Goal: Check status: Check status

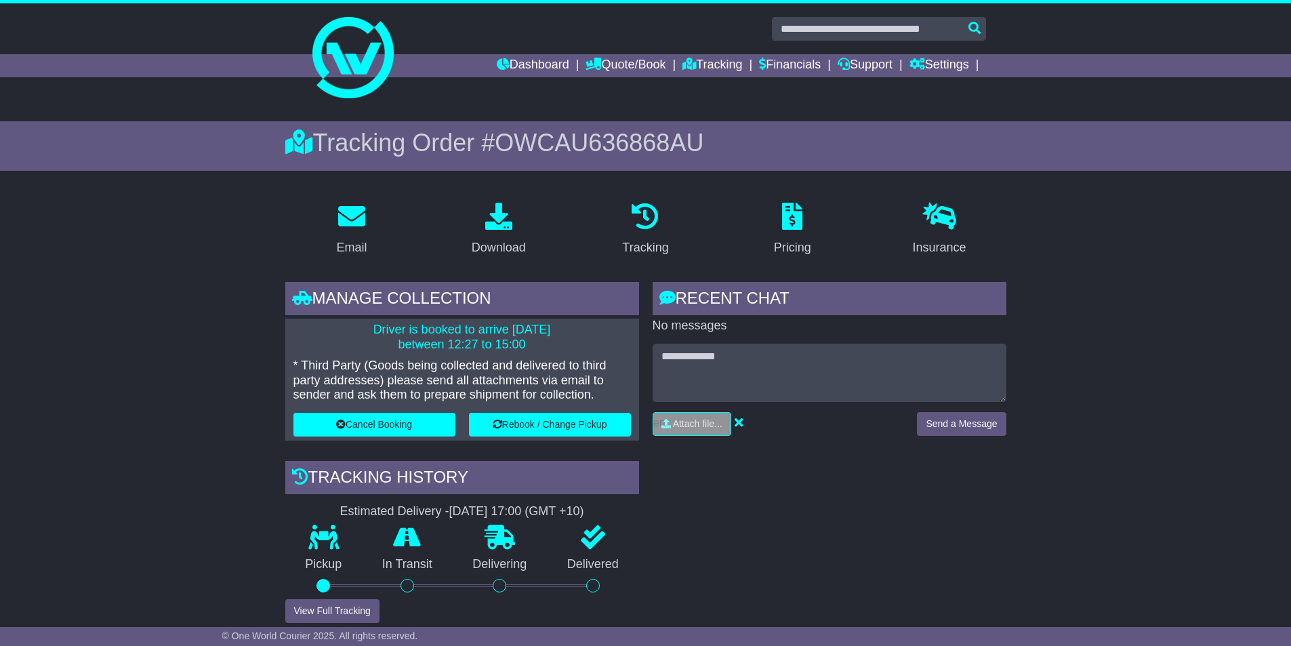
click at [682, 66] on icon at bounding box center [689, 64] width 14 height 12
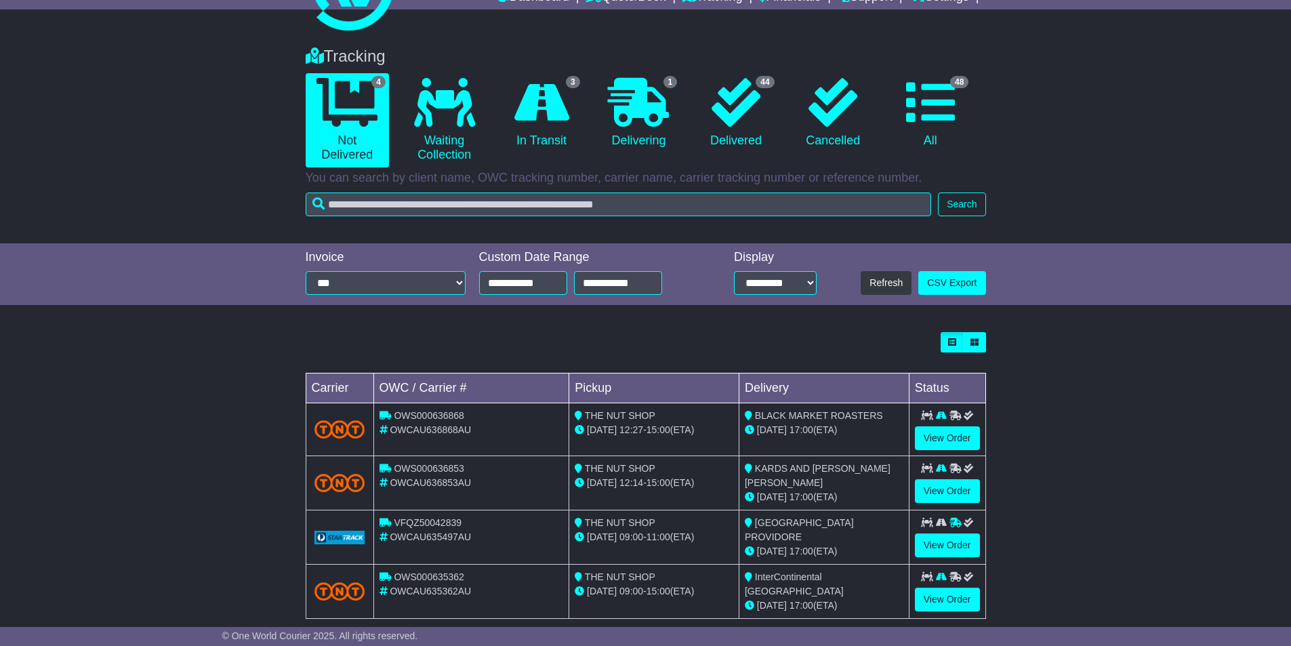
scroll to position [86, 0]
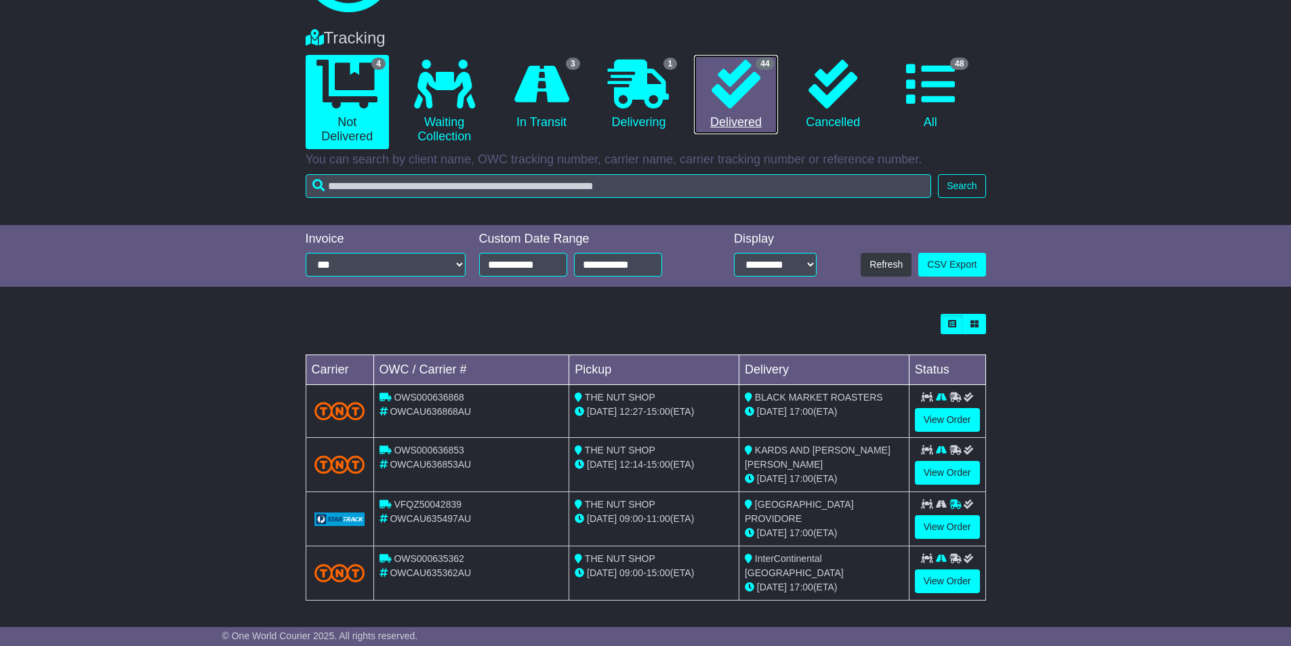
click at [752, 117] on link "44 Delivered" at bounding box center [735, 95] width 83 height 80
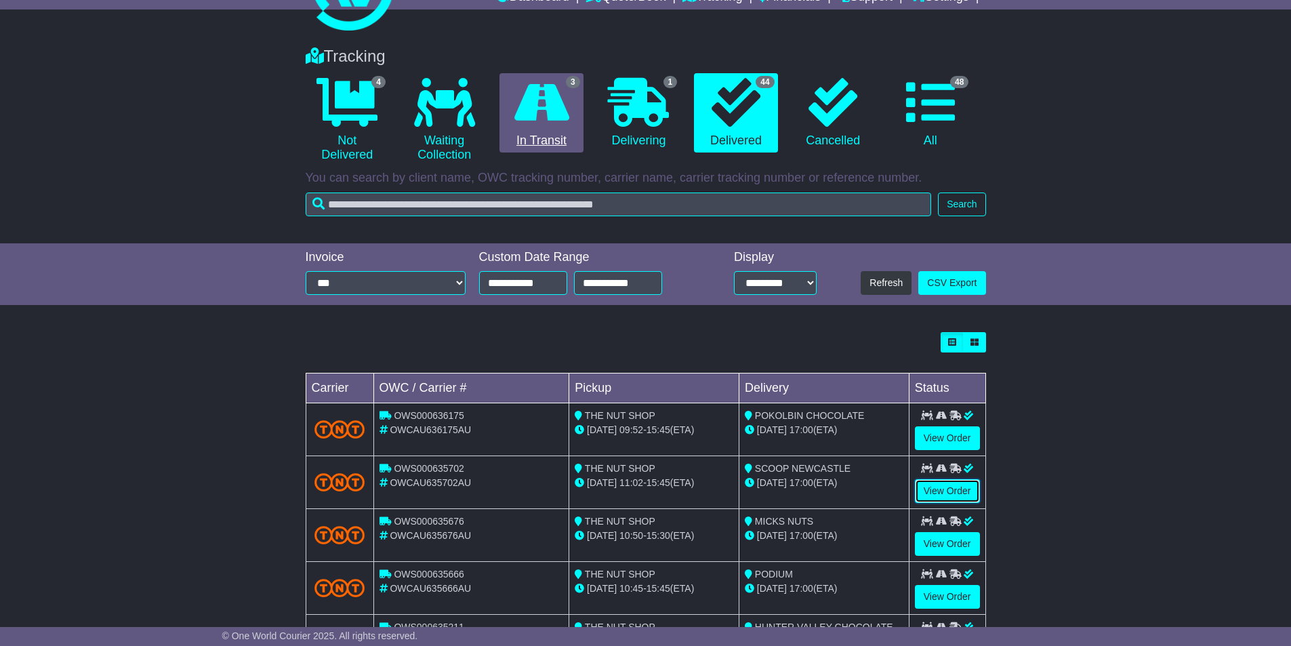
scroll to position [0, 0]
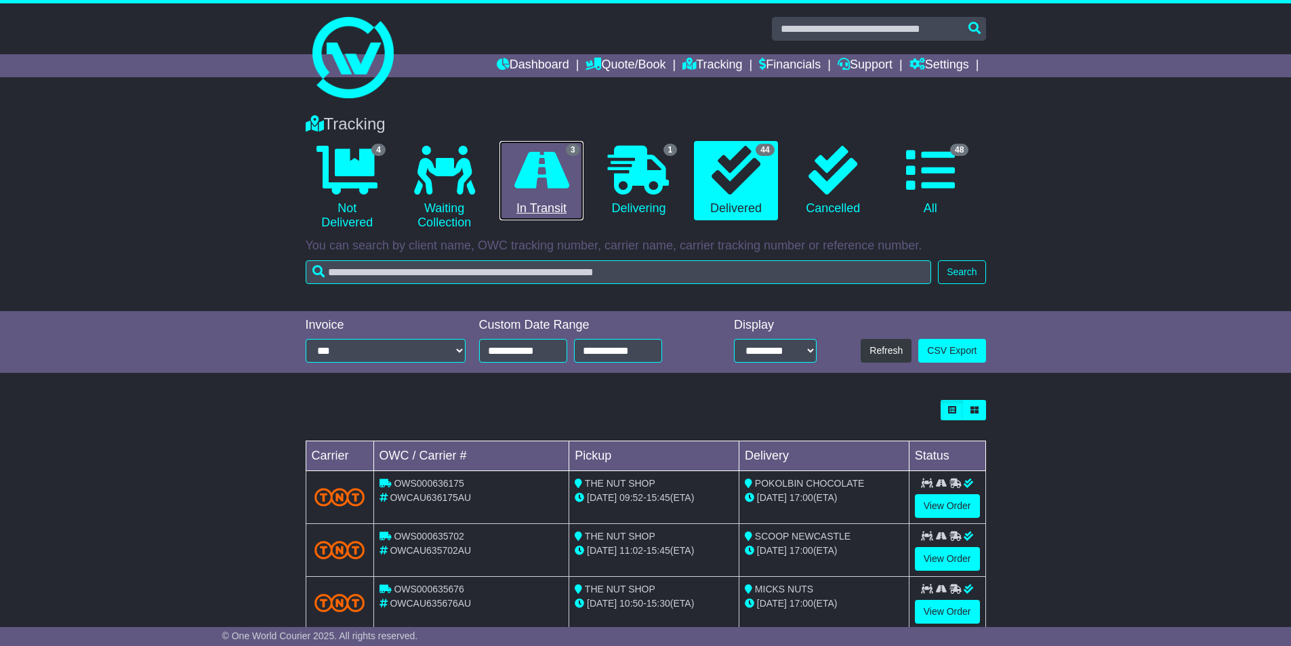
click at [543, 203] on link "3 In Transit" at bounding box center [540, 181] width 83 height 80
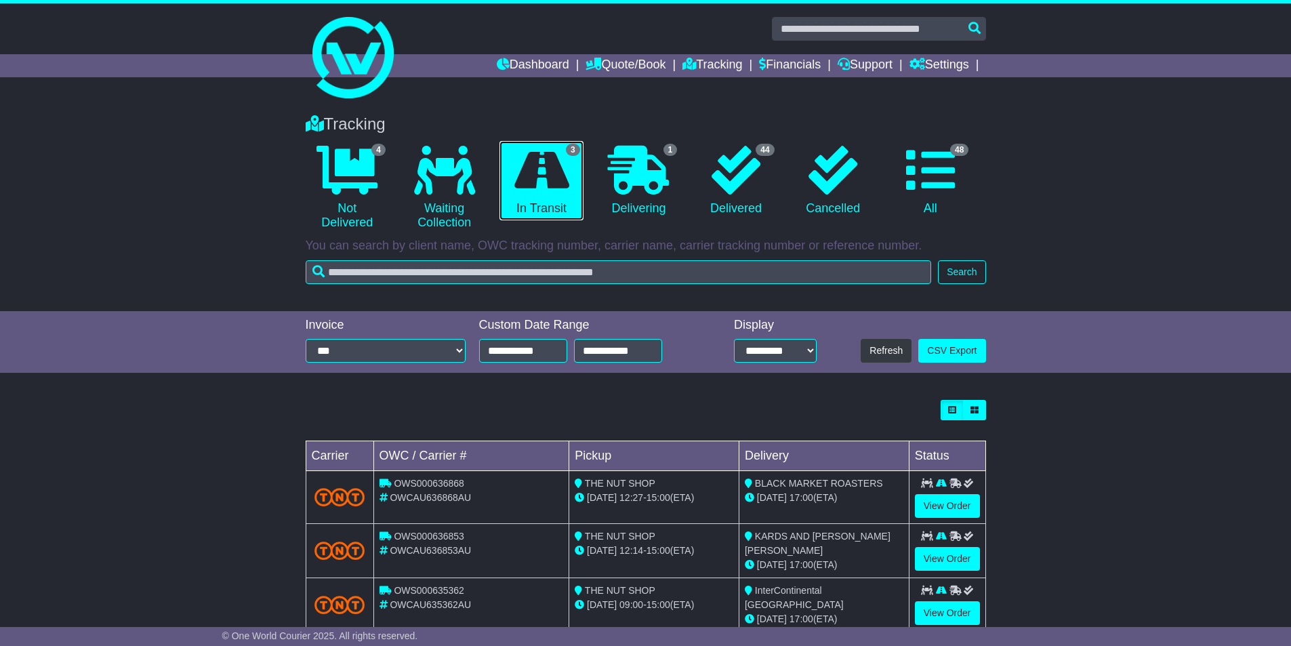
scroll to position [33, 0]
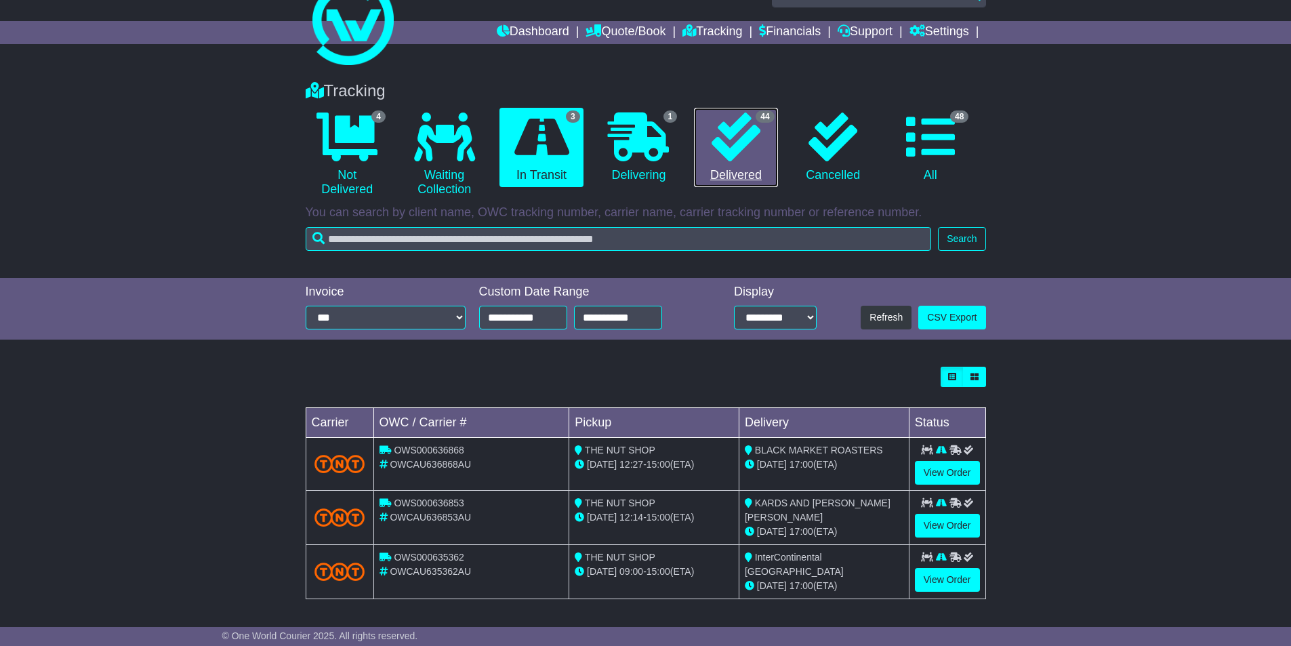
click at [712, 164] on link "44 Delivered" at bounding box center [735, 148] width 83 height 80
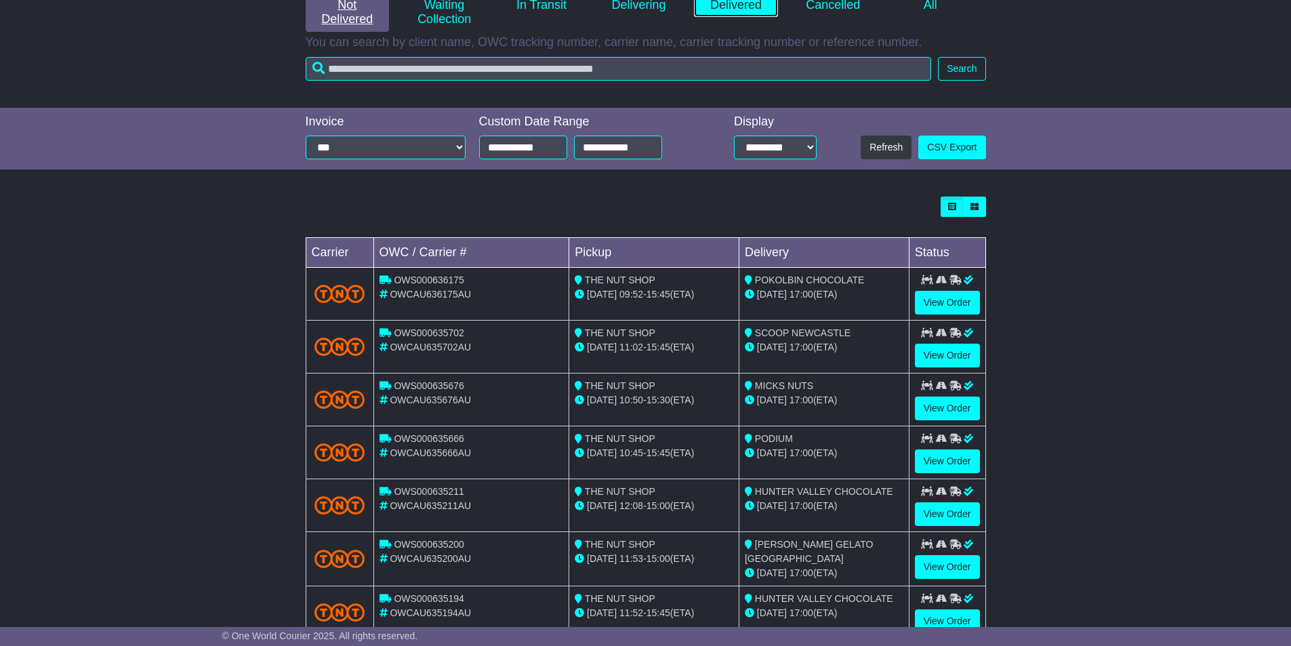
scroll to position [0, 0]
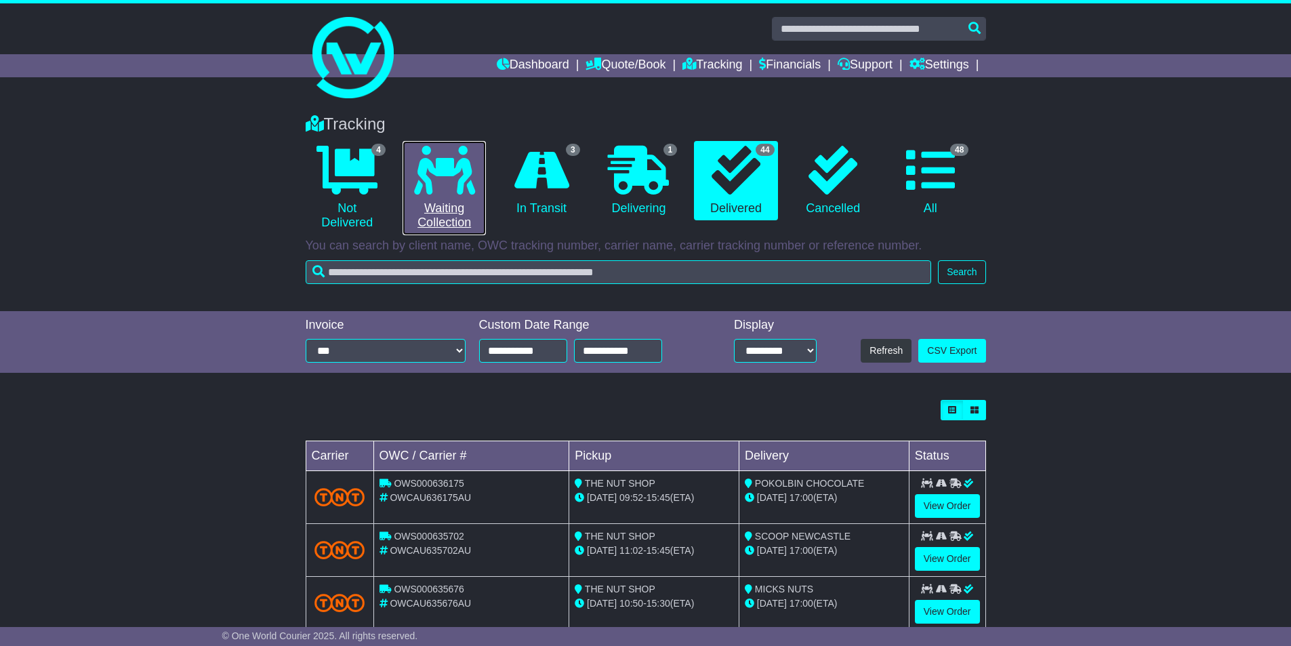
click at [431, 216] on link "0 Waiting Collection" at bounding box center [444, 188] width 83 height 94
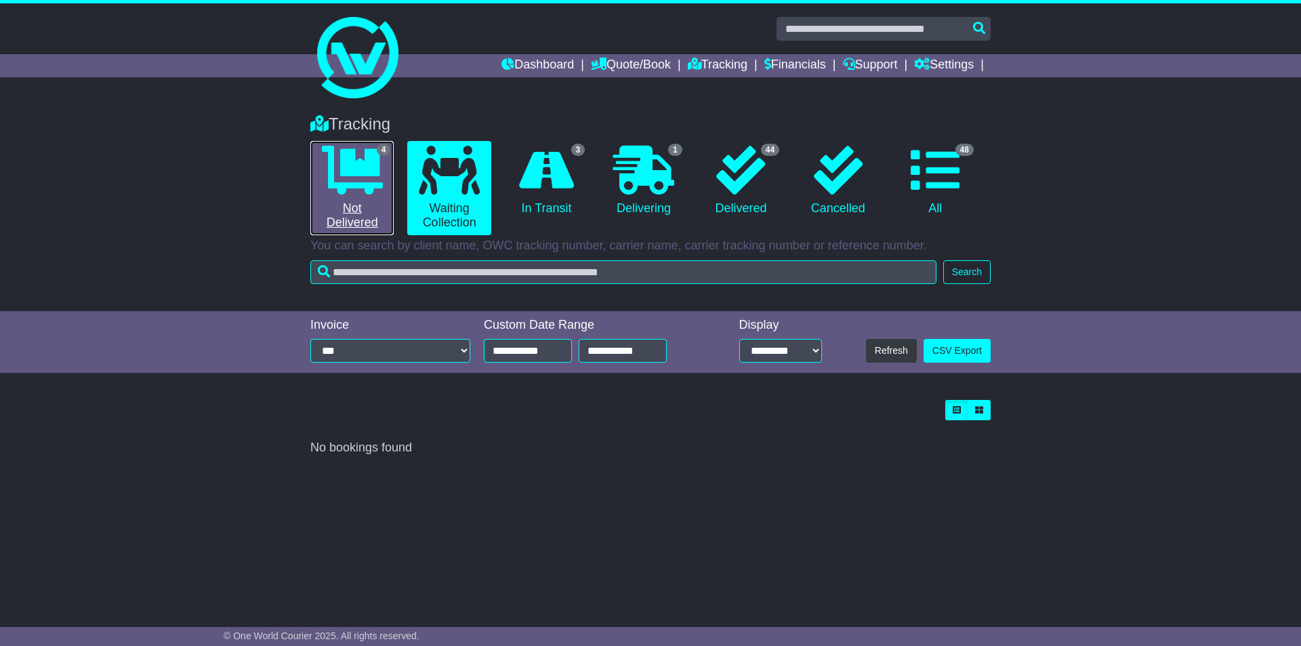
click at [350, 226] on link "4 Not Delivered" at bounding box center [351, 188] width 83 height 94
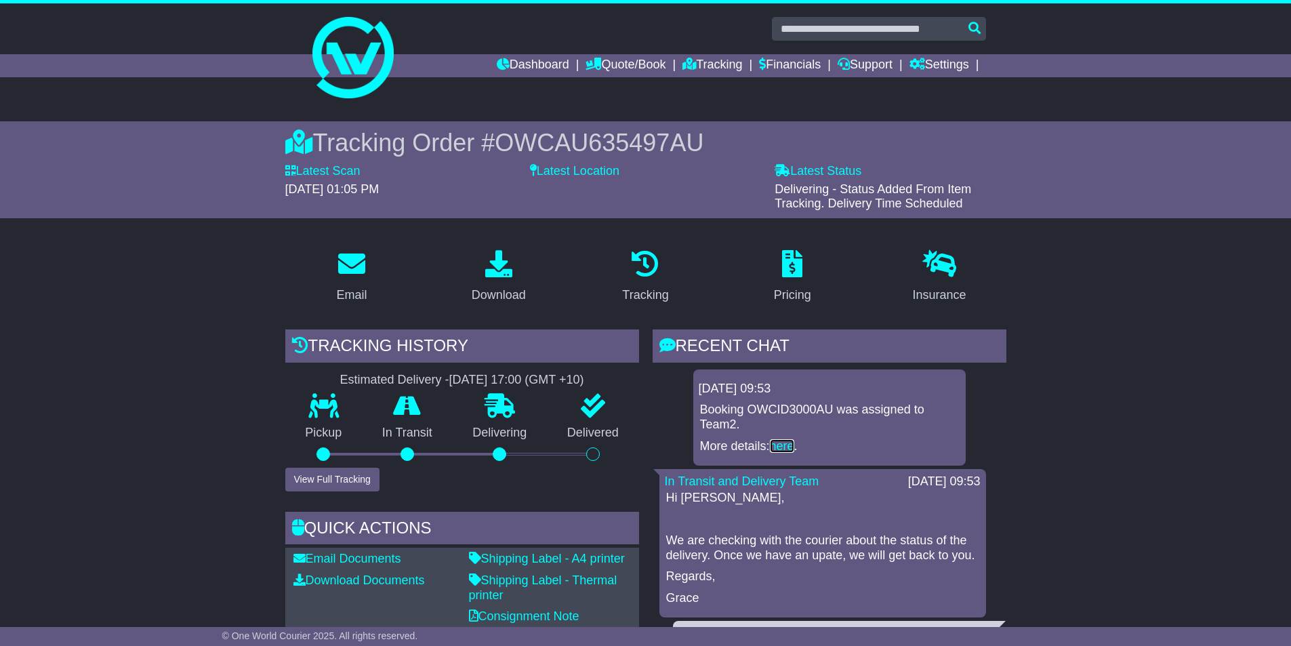
click at [785, 451] on link "here" at bounding box center [782, 446] width 24 height 14
click at [346, 481] on button "View Full Tracking" at bounding box center [332, 480] width 94 height 24
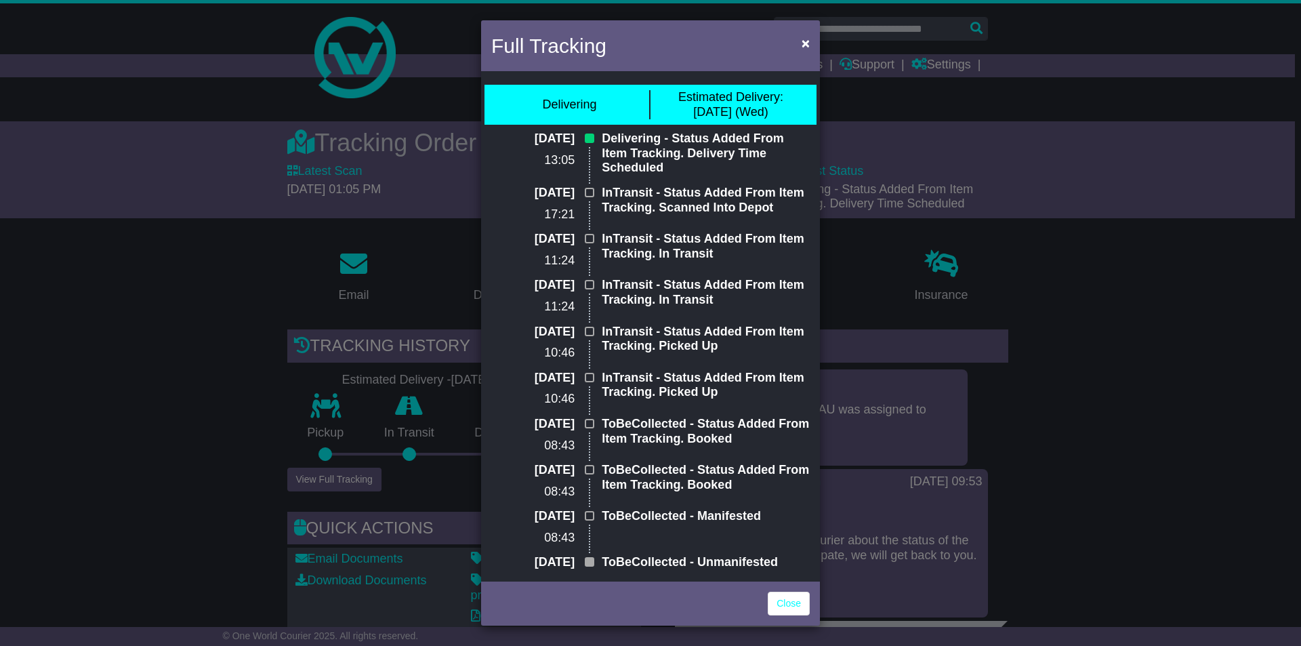
click at [792, 619] on div "Close" at bounding box center [650, 601] width 339 height 47
click at [795, 608] on link "Close" at bounding box center [789, 604] width 42 height 24
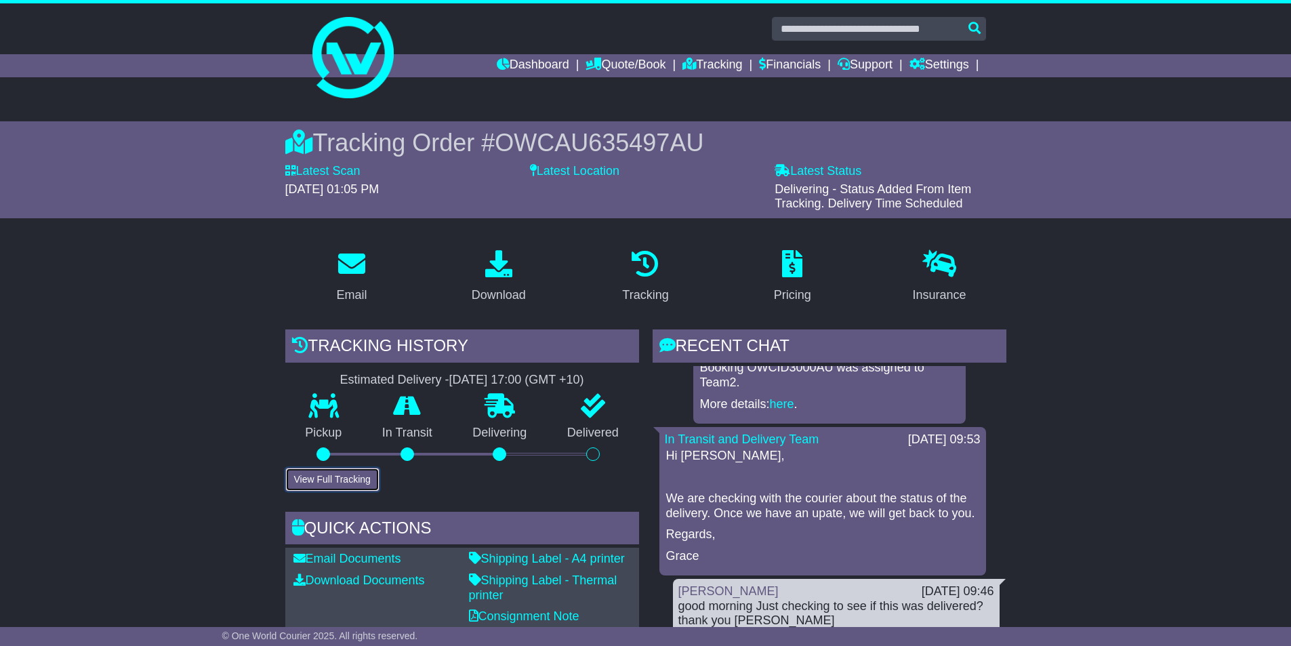
scroll to position [136, 0]
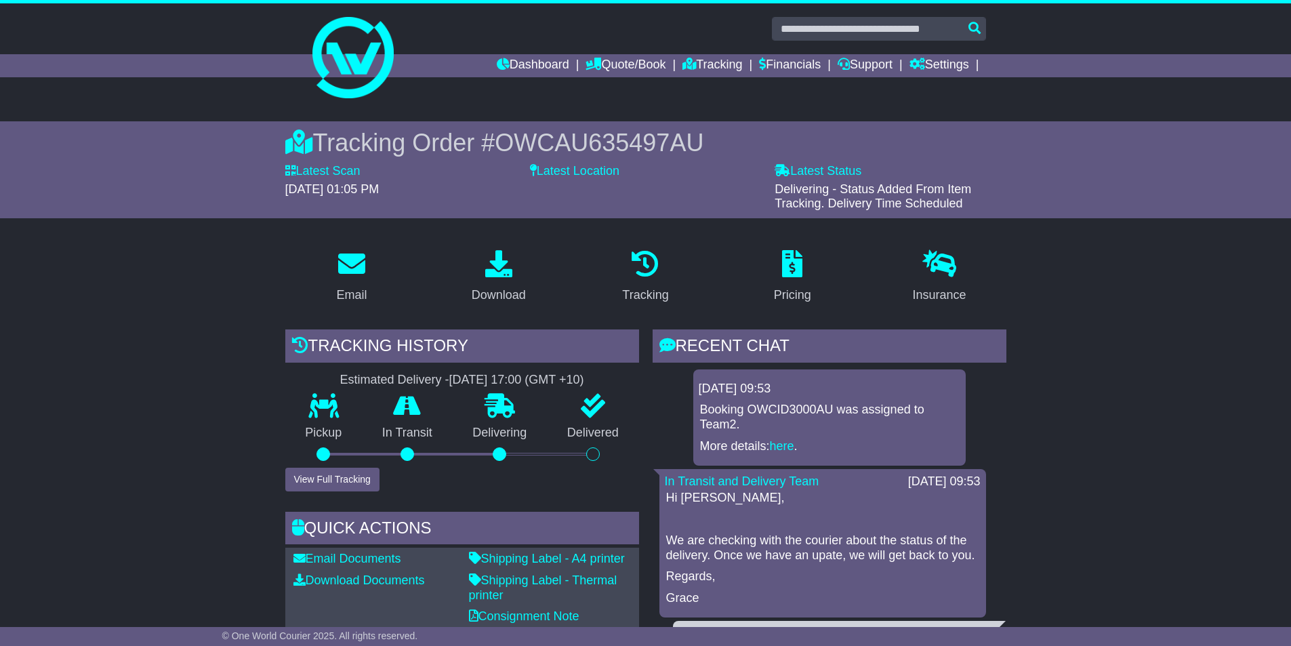
scroll to position [57, 0]
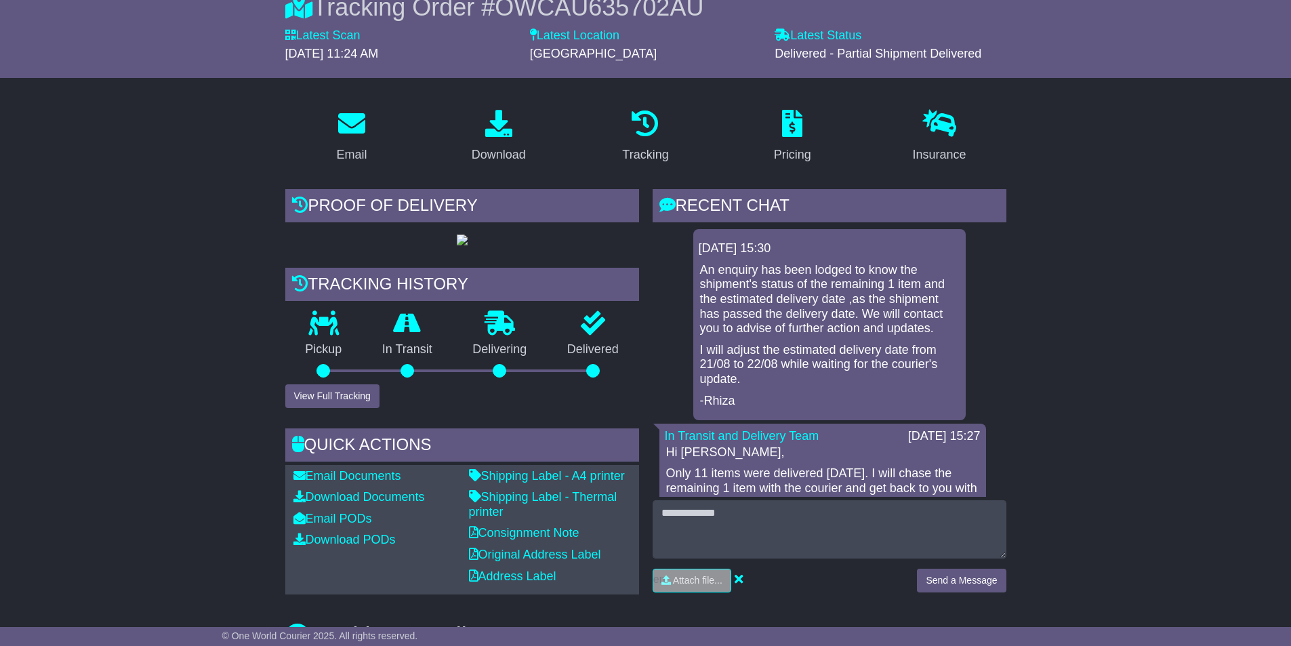
scroll to position [144, 0]
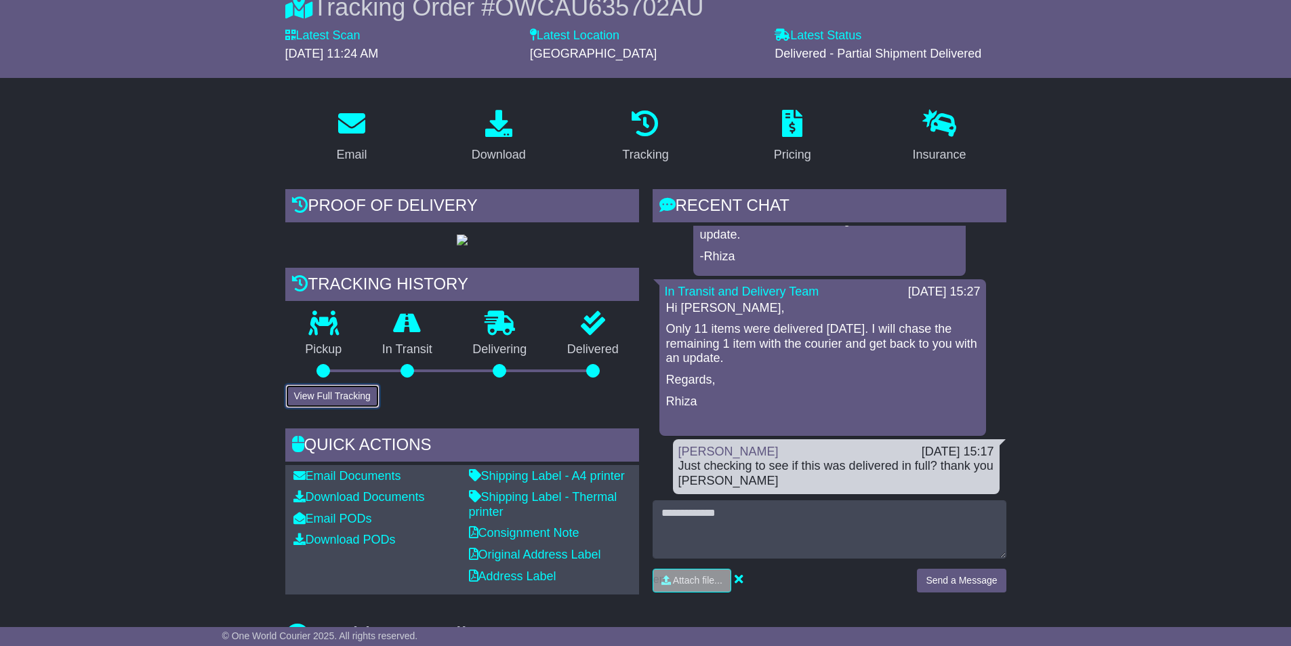
click at [340, 408] on button "View Full Tracking" at bounding box center [332, 396] width 94 height 24
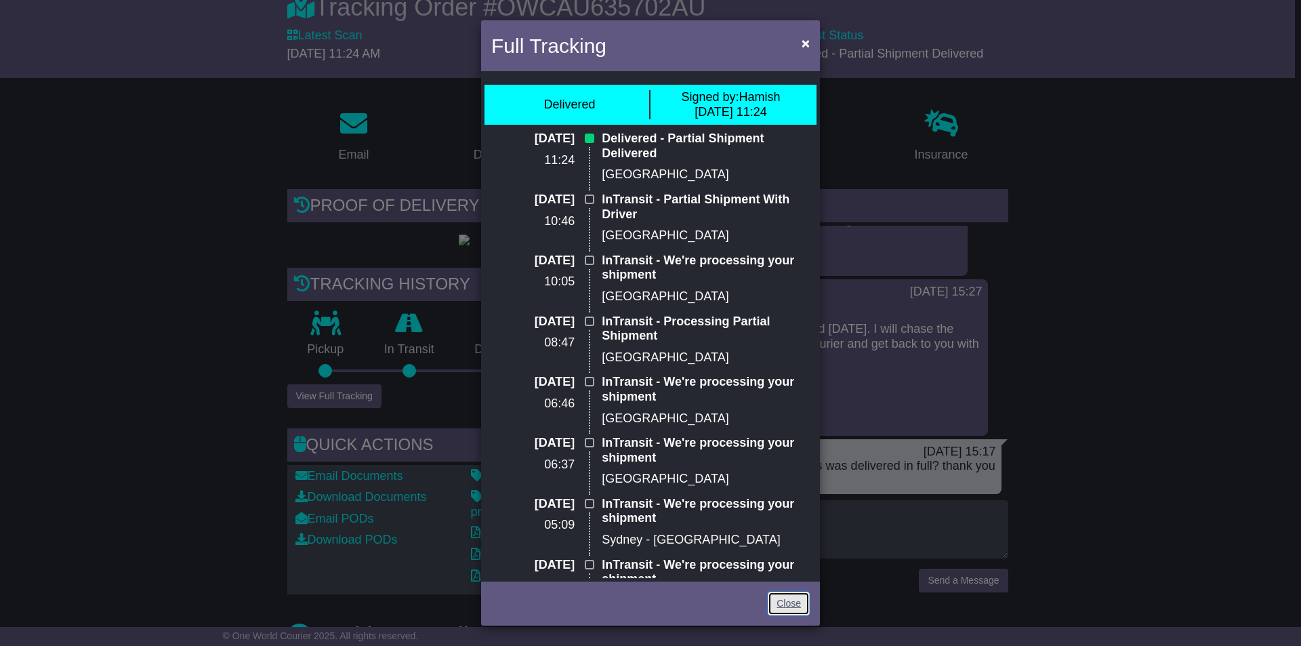
click at [783, 607] on link "Close" at bounding box center [789, 604] width 42 height 24
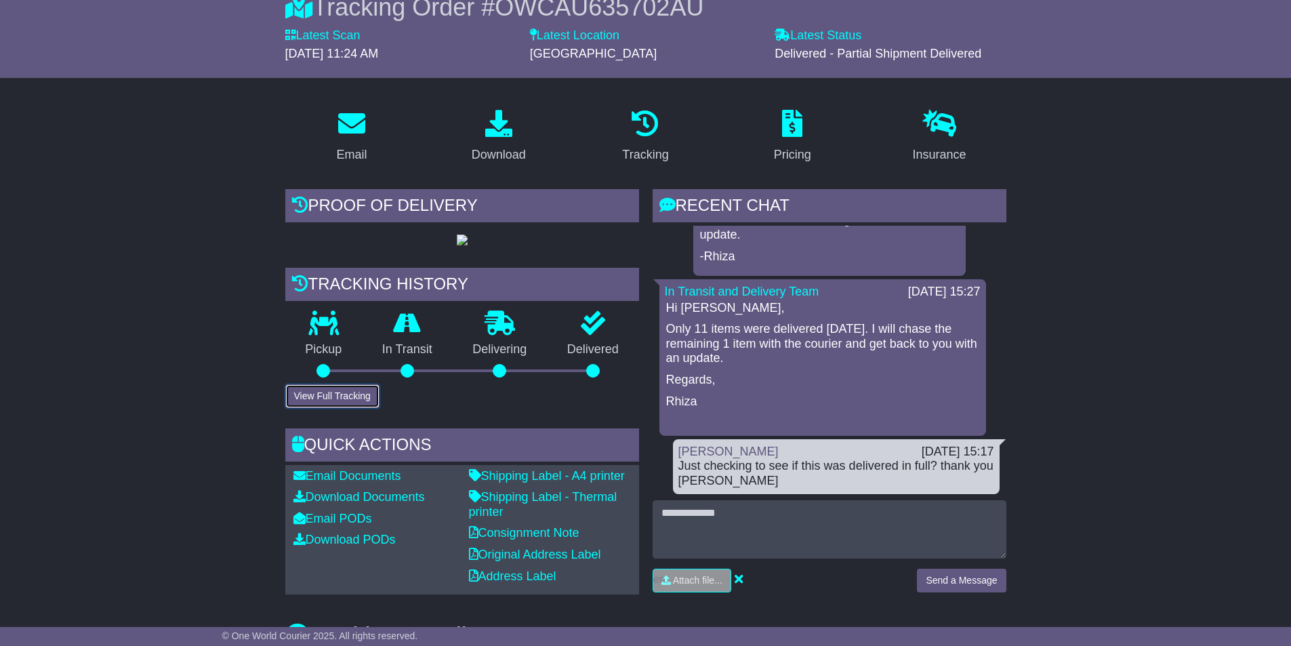
scroll to position [0, 0]
